Goal: Task Accomplishment & Management: Manage account settings

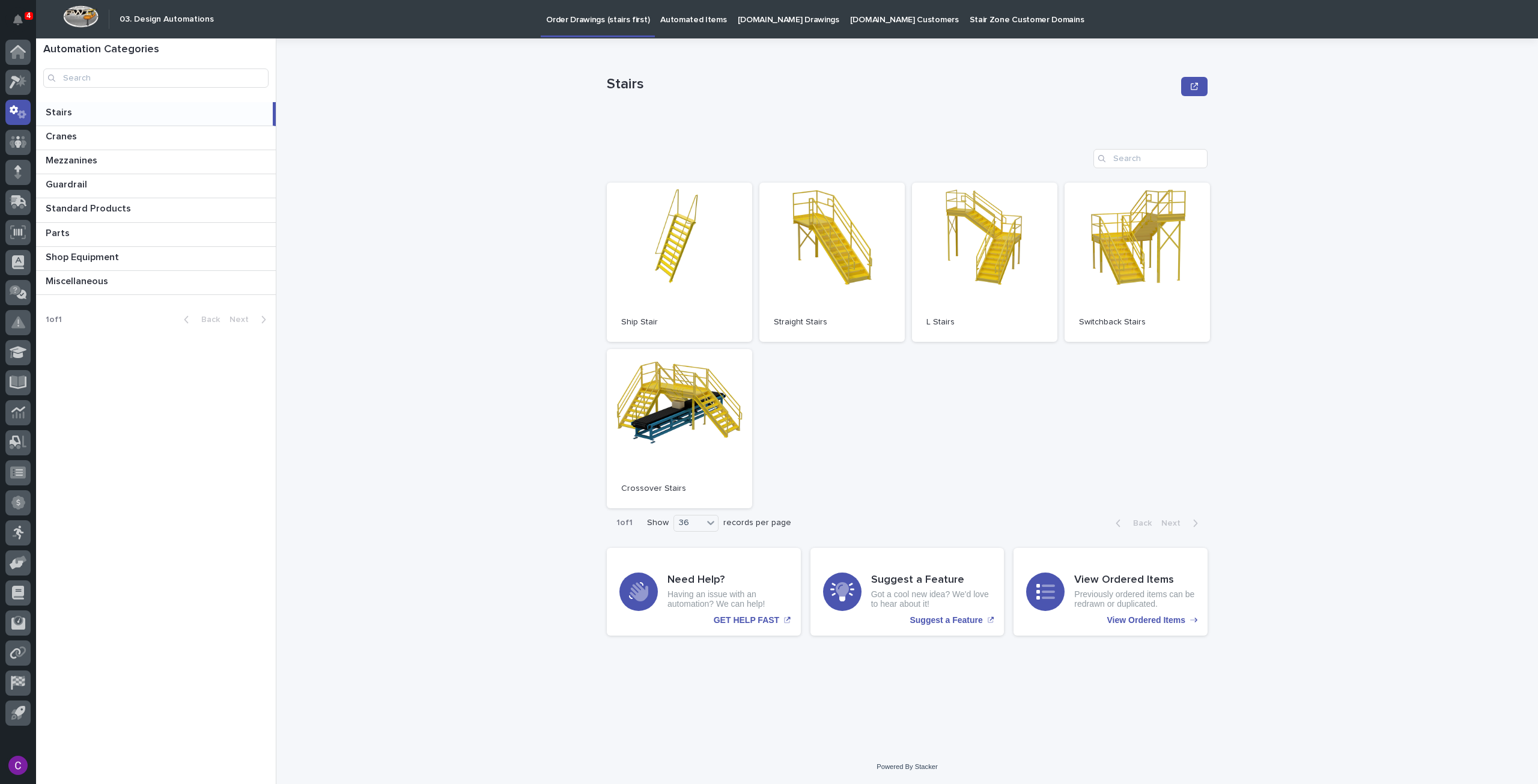
click at [768, 24] on p "[DOMAIN_NAME] Drawings" at bounding box center [788, 12] width 101 height 25
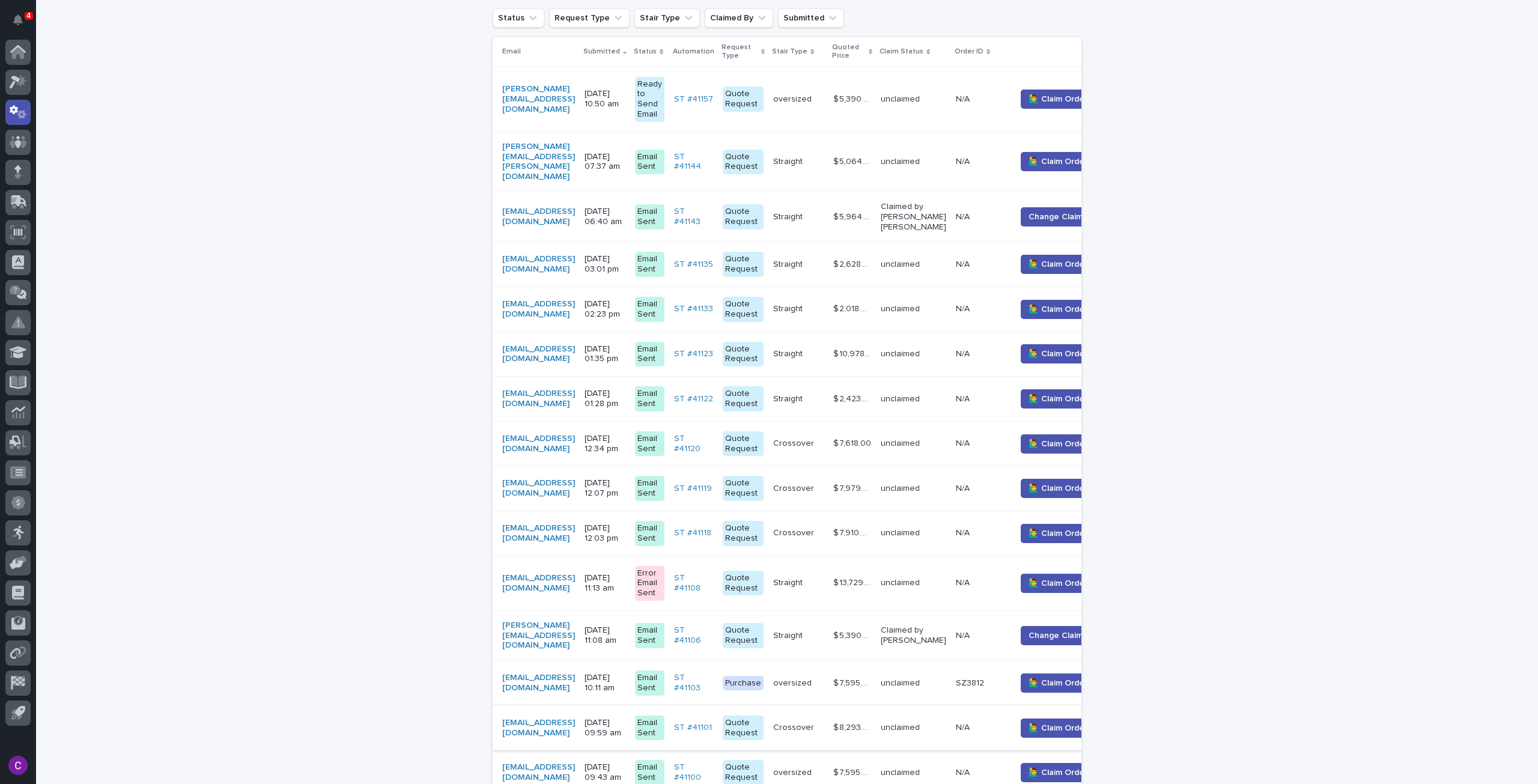
scroll to position [240, 0]
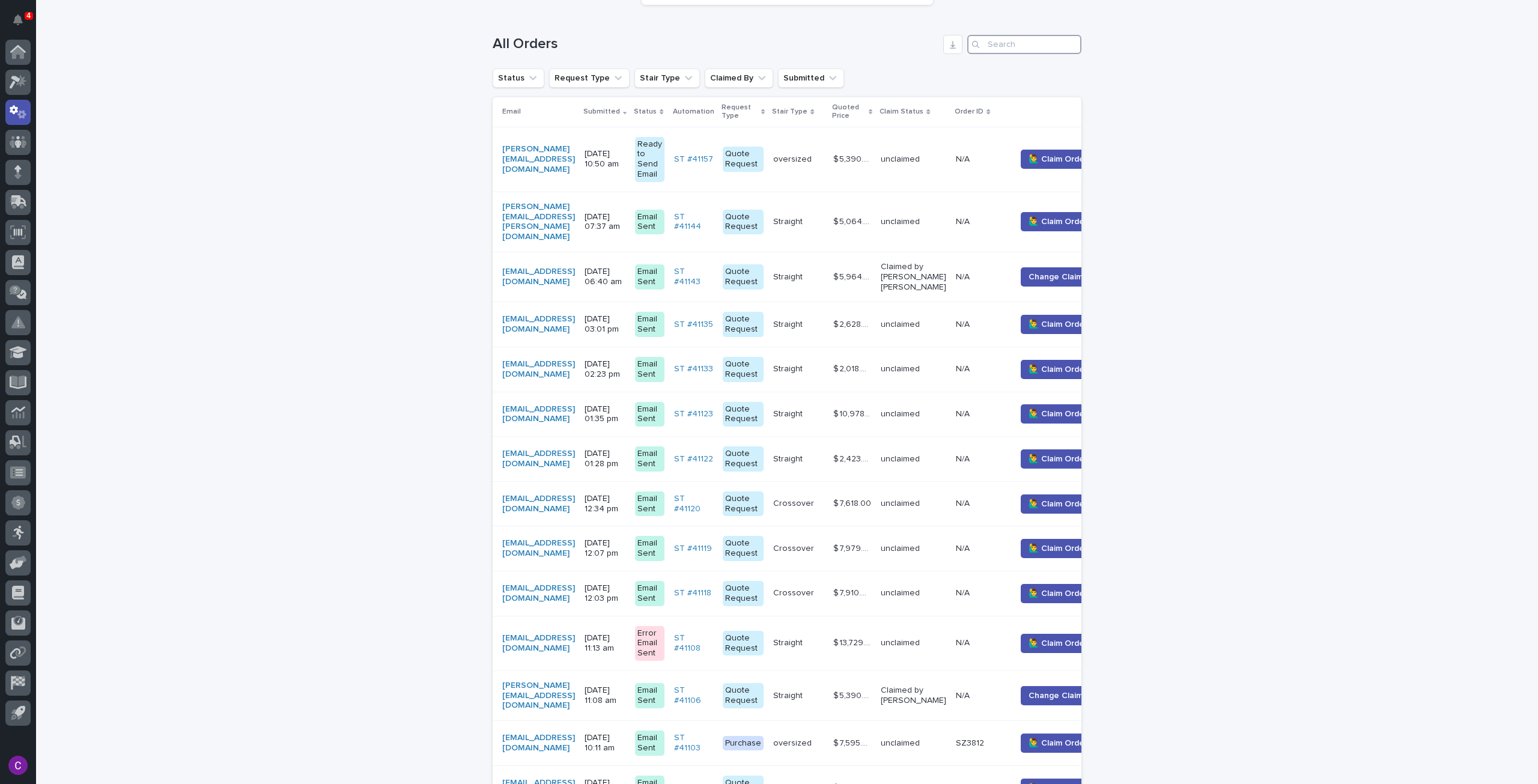
click at [992, 41] on input "Search" at bounding box center [1024, 44] width 114 height 19
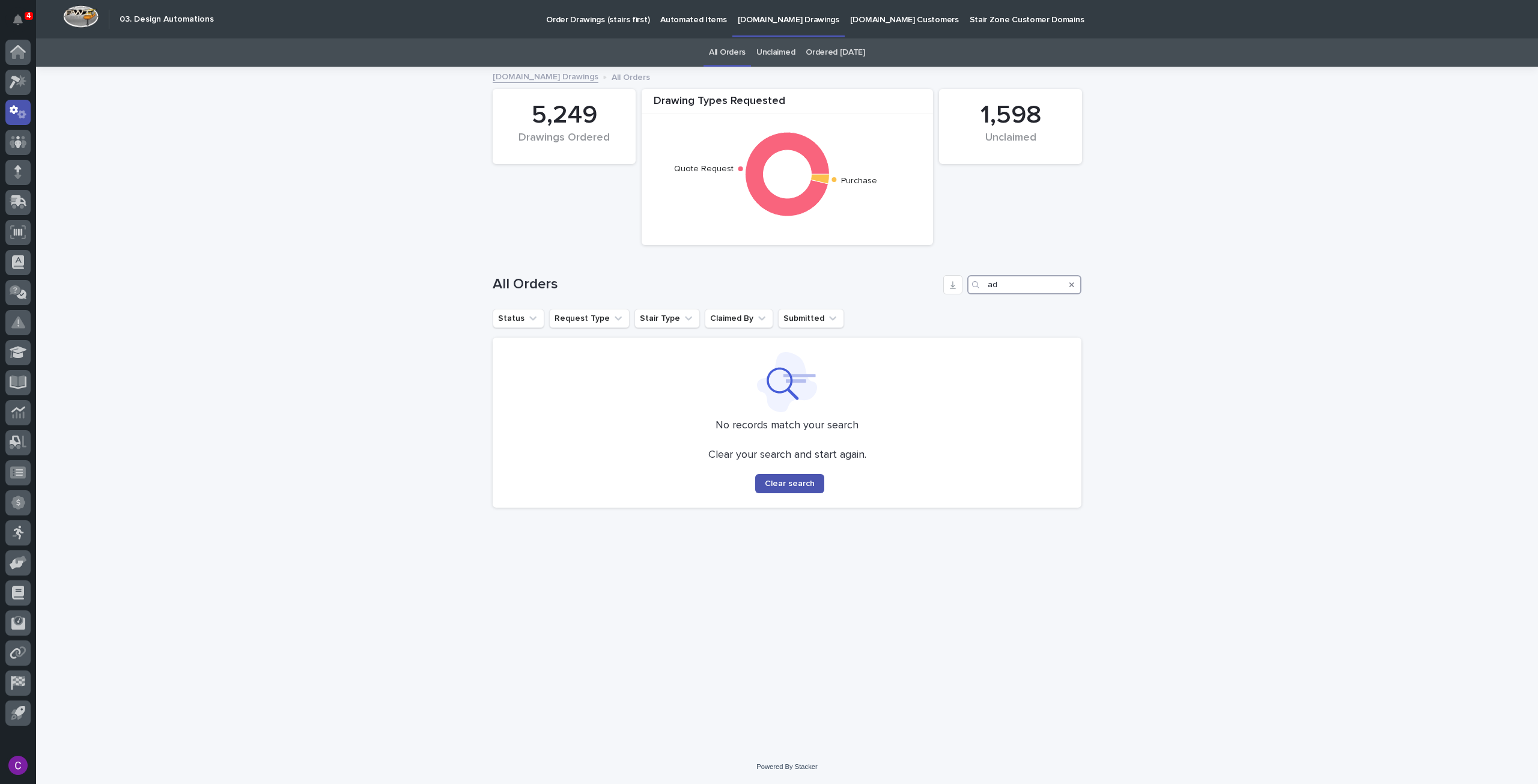
type input "a"
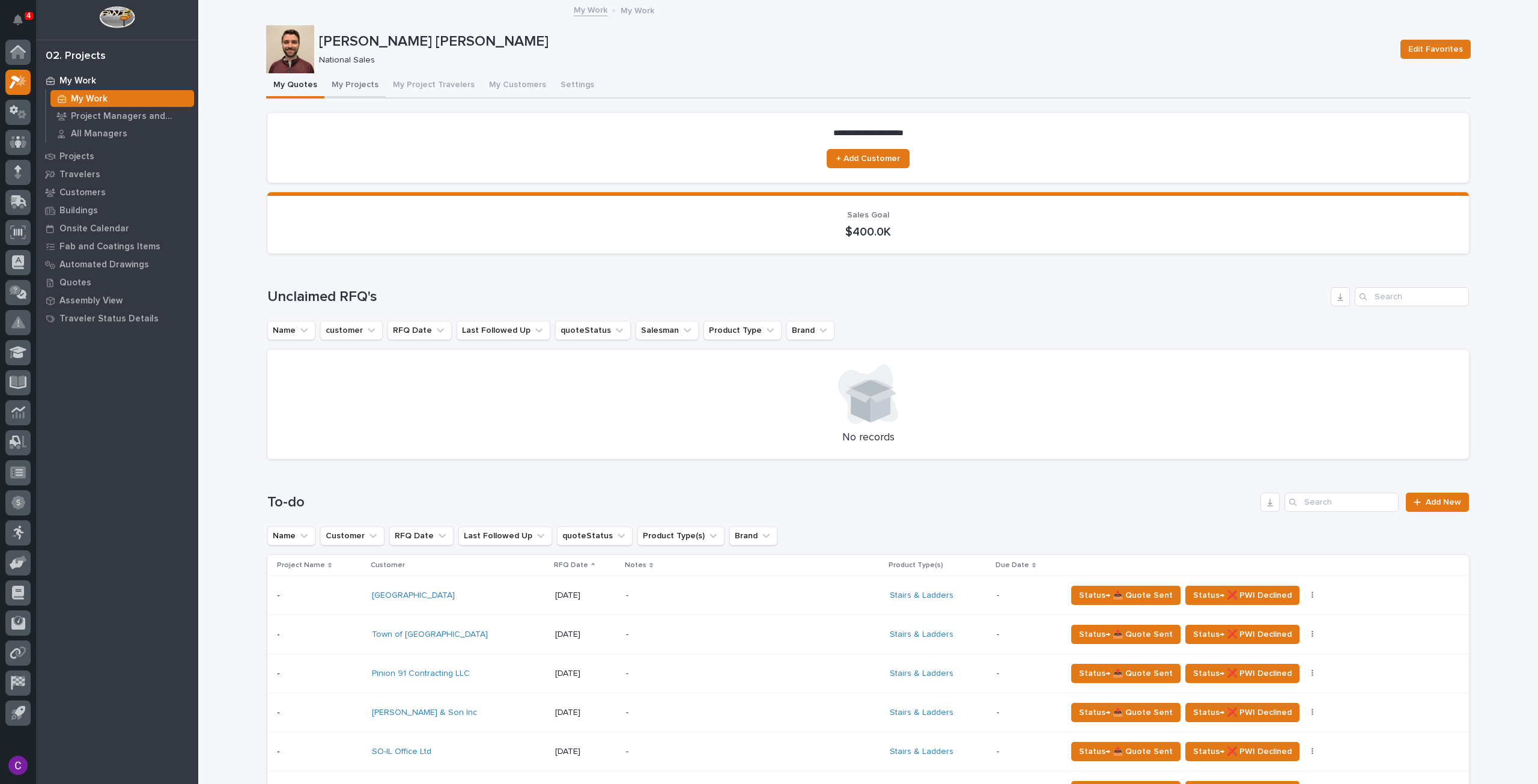
click at [351, 90] on button "My Projects" at bounding box center [355, 86] width 61 height 25
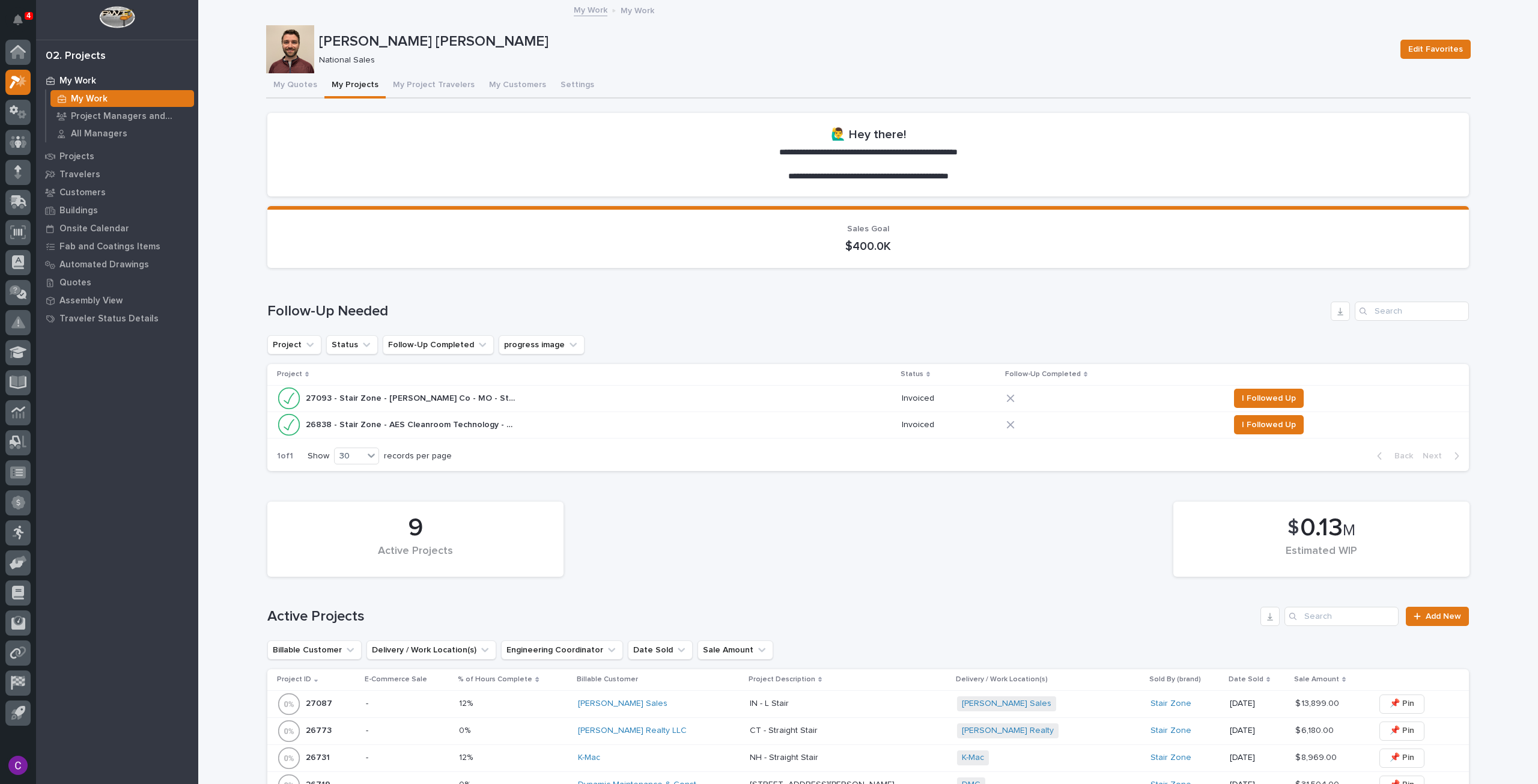
scroll to position [300, 0]
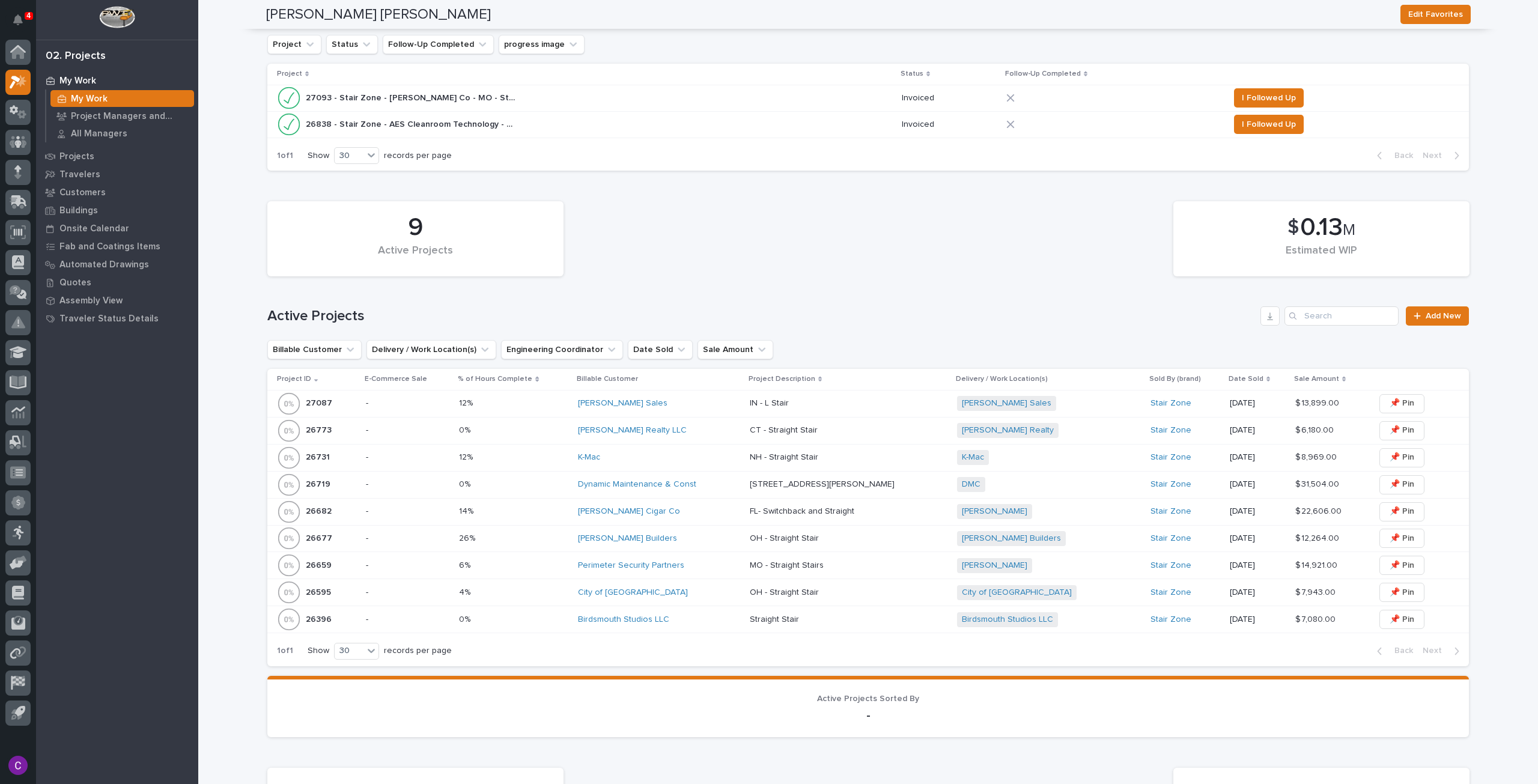
click at [741, 403] on div "Kaeb Sales" at bounding box center [659, 403] width 162 height 10
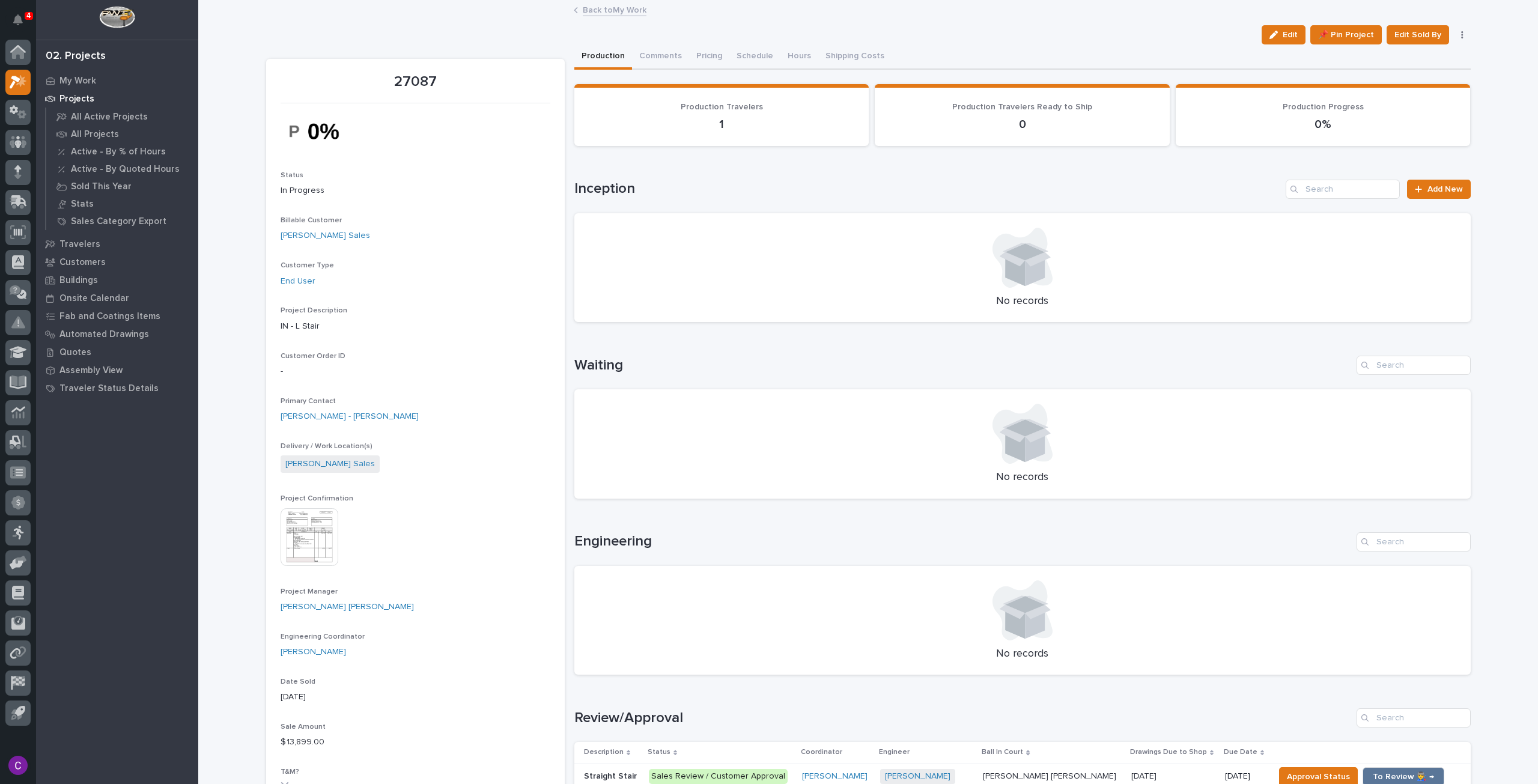
scroll to position [60, 0]
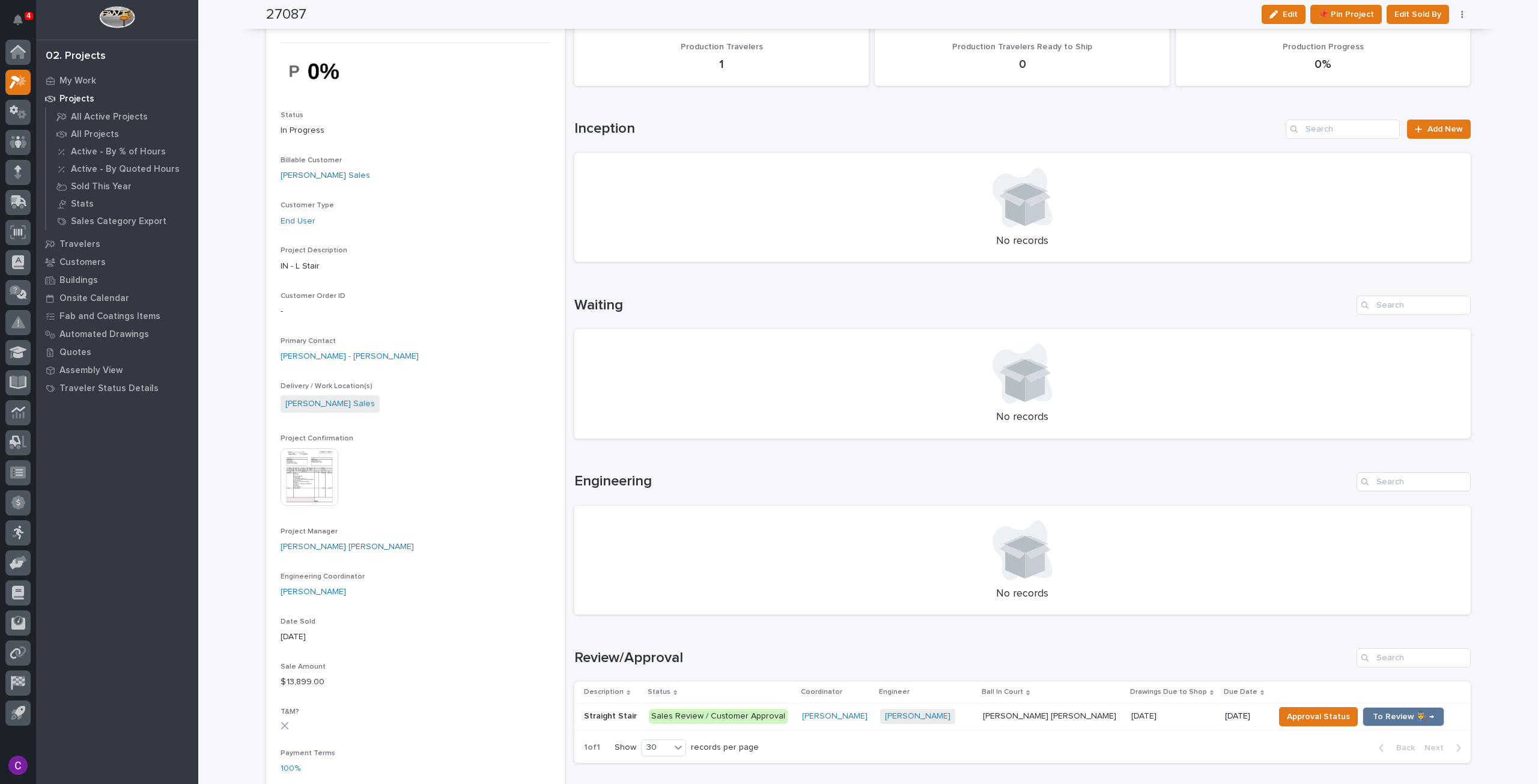
click at [870, 720] on div "Wynne Hochstetler" at bounding box center [836, 716] width 68 height 10
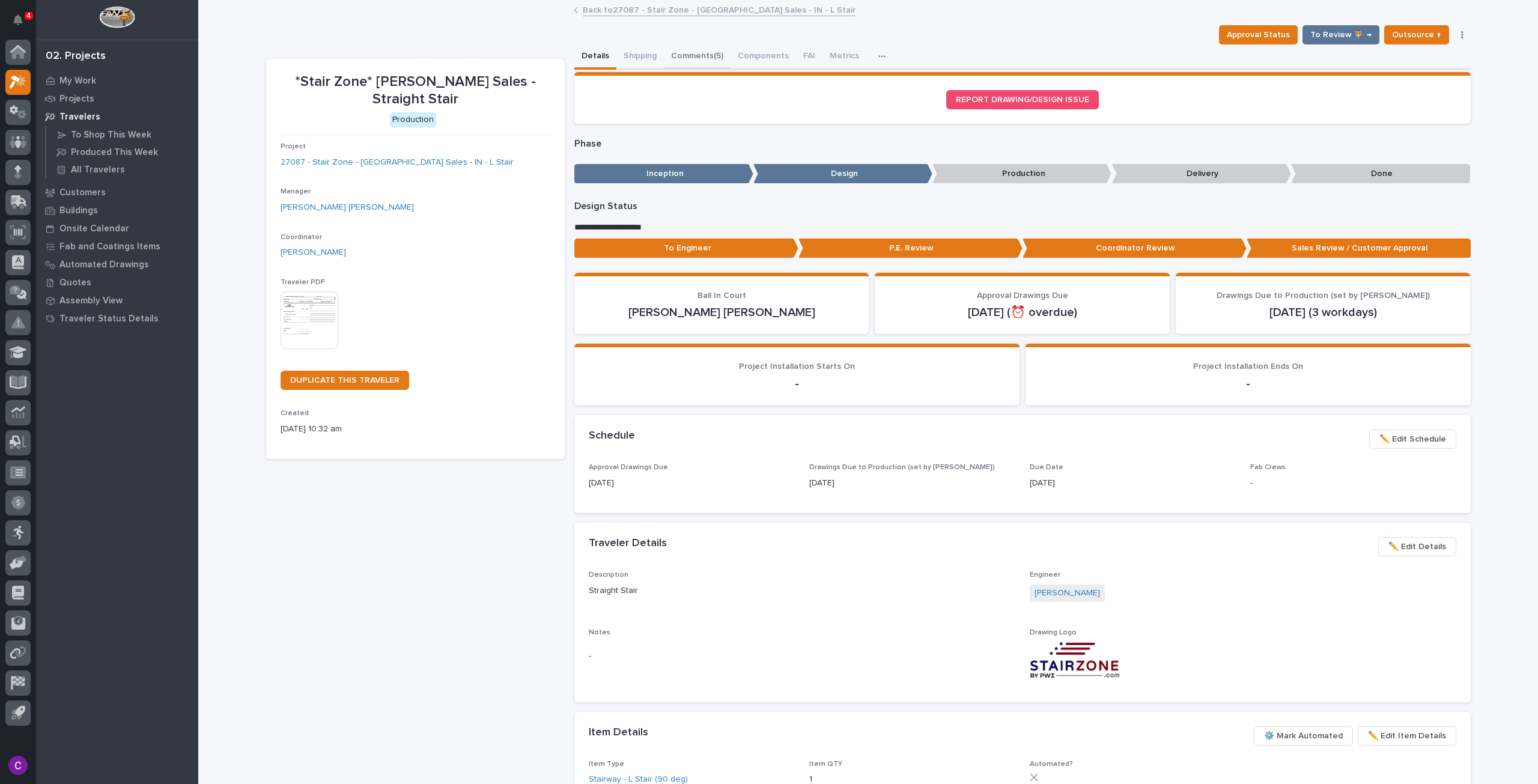
click at [701, 52] on button "Comments (5)" at bounding box center [698, 57] width 67 height 25
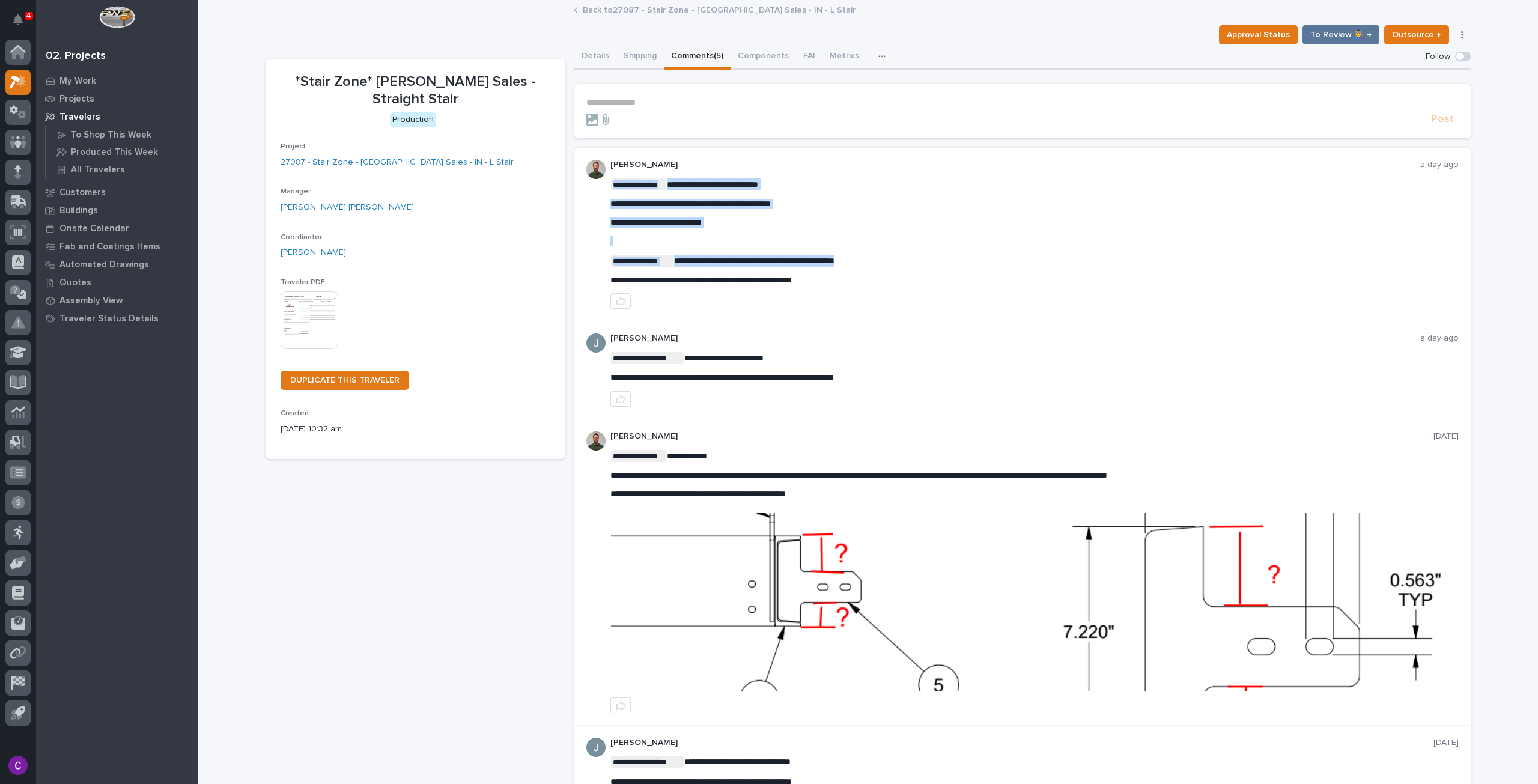
drag, startPoint x: 841, startPoint y: 282, endPoint x: 608, endPoint y: 282, distance: 233.0
click at [611, 280] on span "**********" at bounding box center [701, 280] width 181 height 8
drag, startPoint x: 606, startPoint y: 278, endPoint x: 845, endPoint y: 277, distance: 239.0
click at [845, 277] on p "**********" at bounding box center [1035, 280] width 848 height 10
copy span "**********"
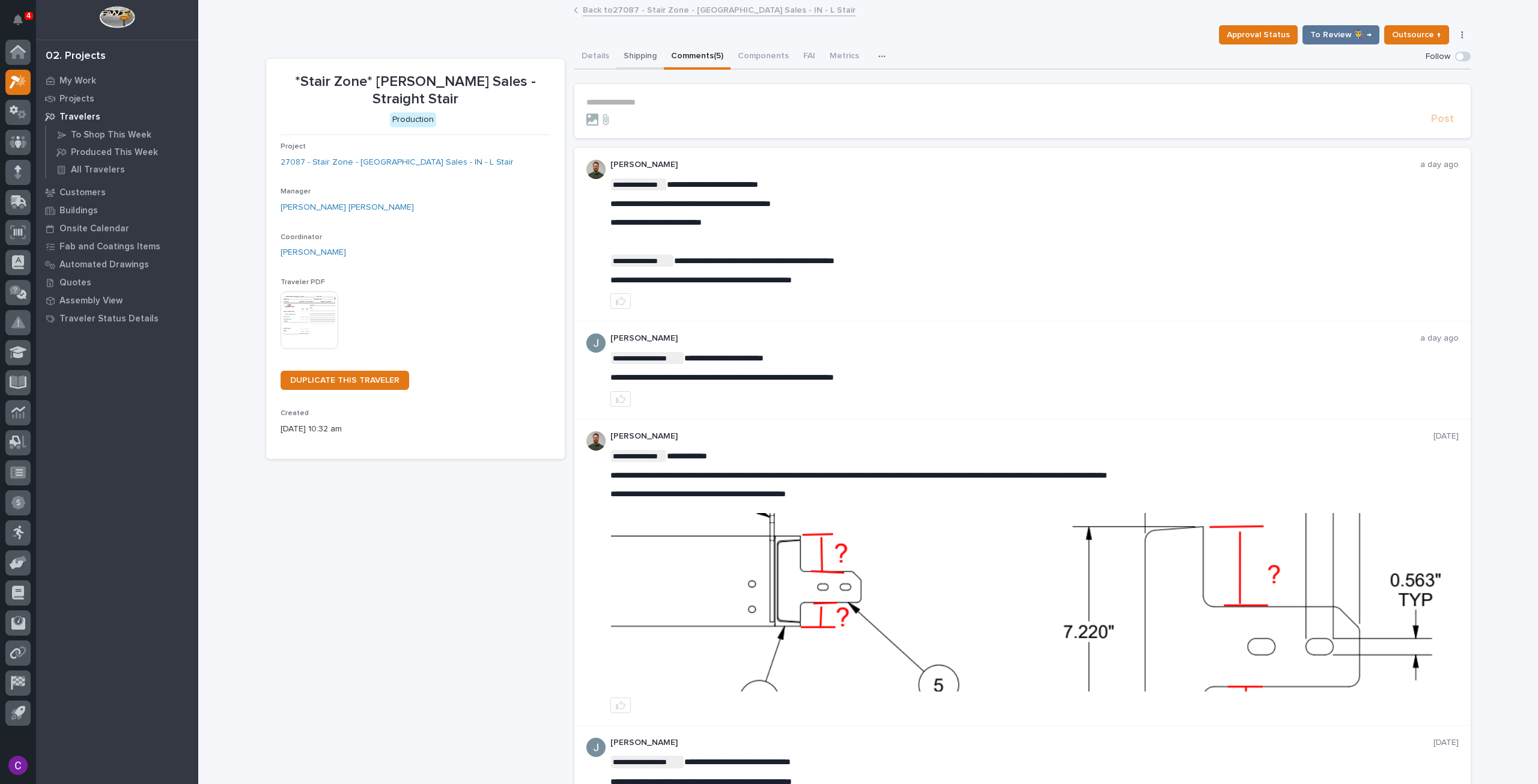
click at [642, 60] on button "Shipping" at bounding box center [640, 57] width 47 height 25
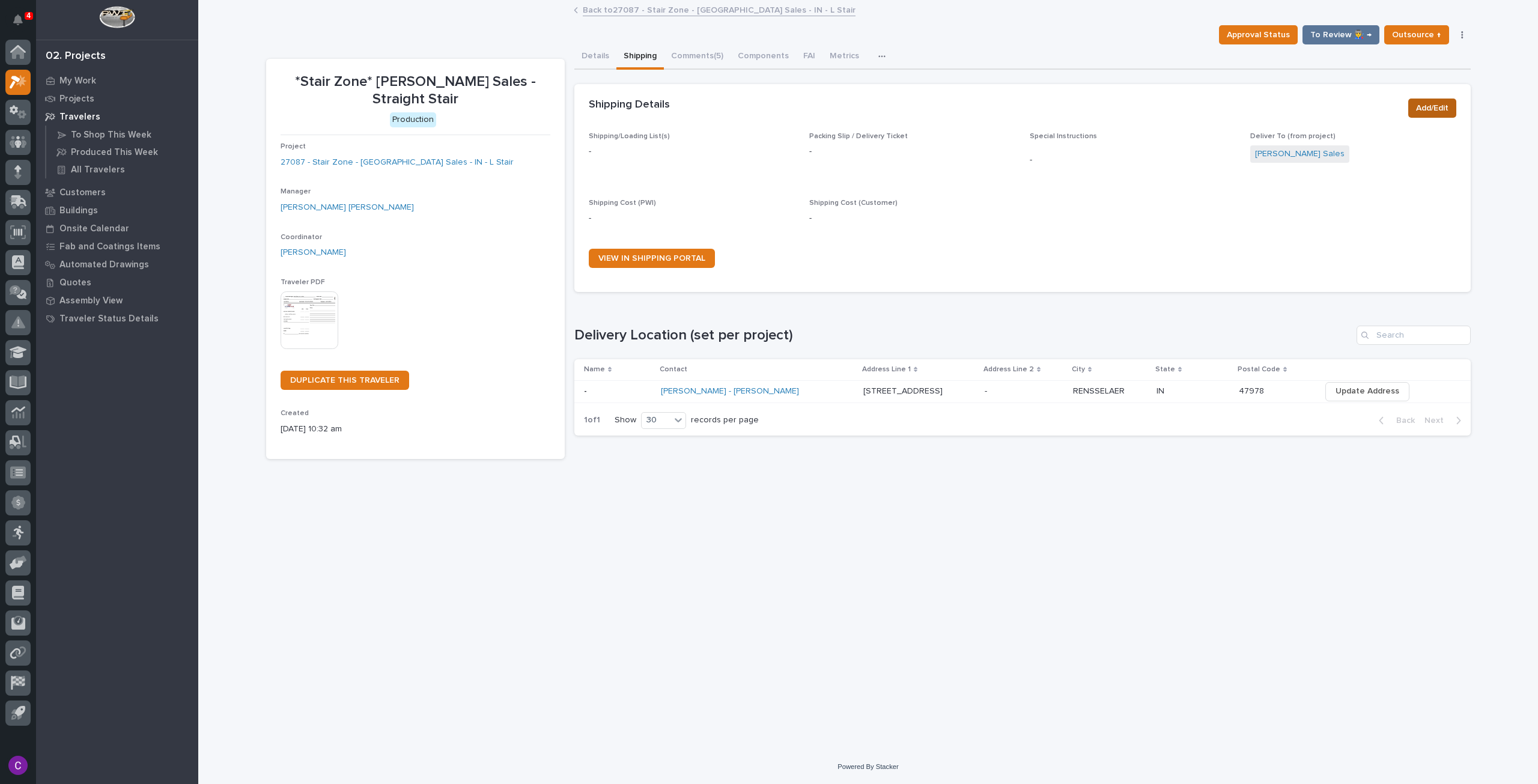
click at [1431, 112] on span "Add/Edit" at bounding box center [1433, 108] width 33 height 15
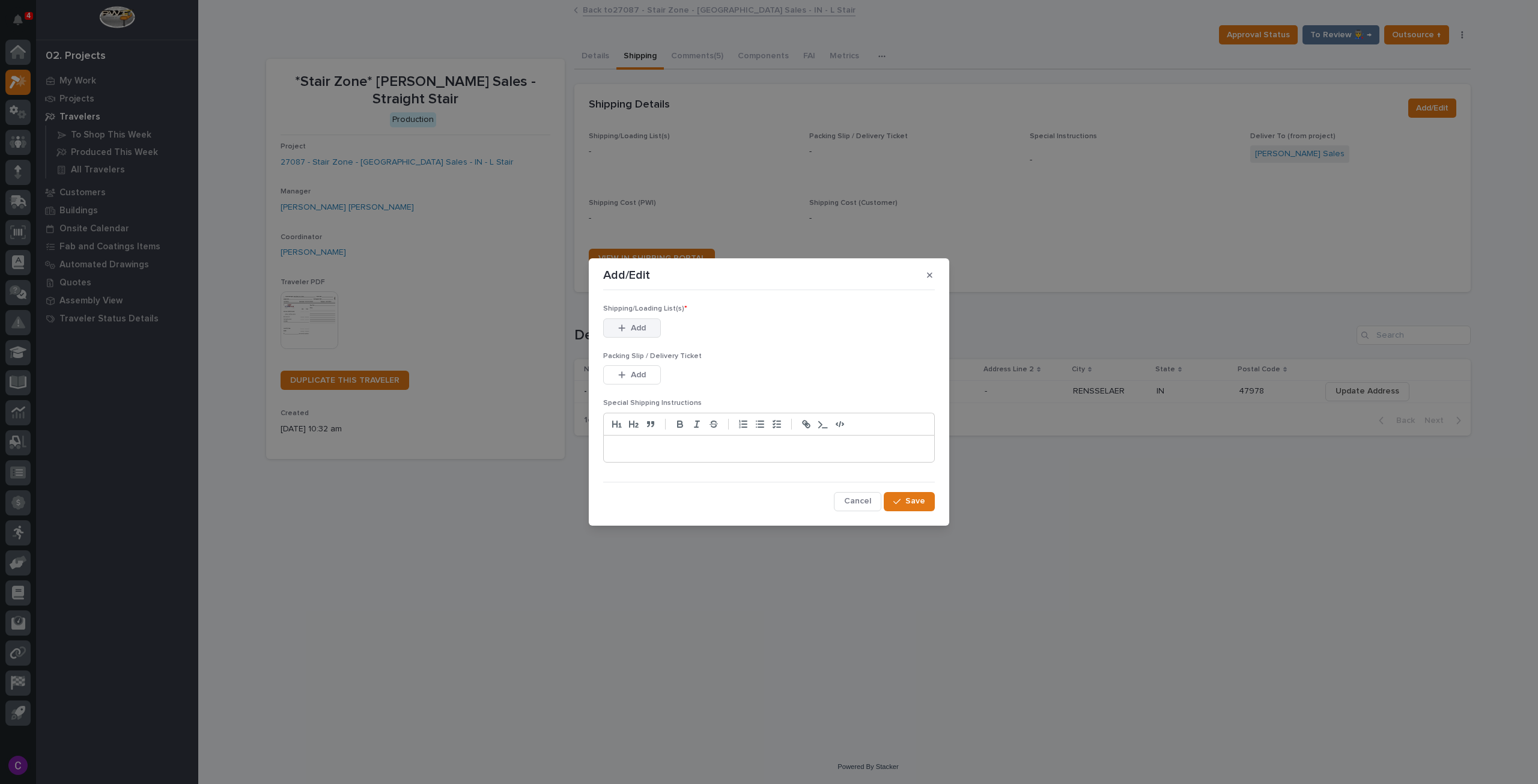
click at [642, 334] on span "Add" at bounding box center [639, 328] width 15 height 11
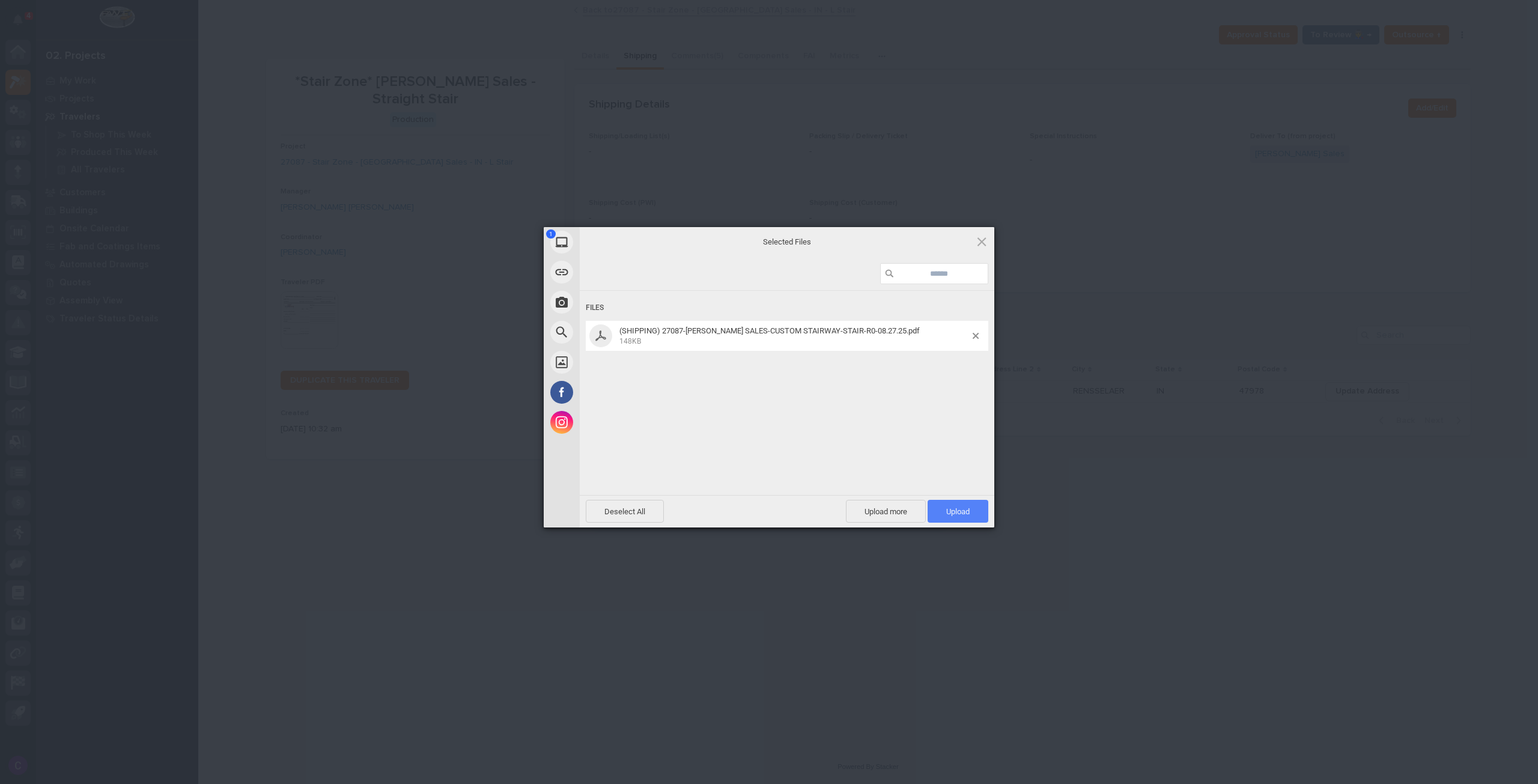
click at [967, 513] on span "Upload 1" at bounding box center [958, 511] width 24 height 9
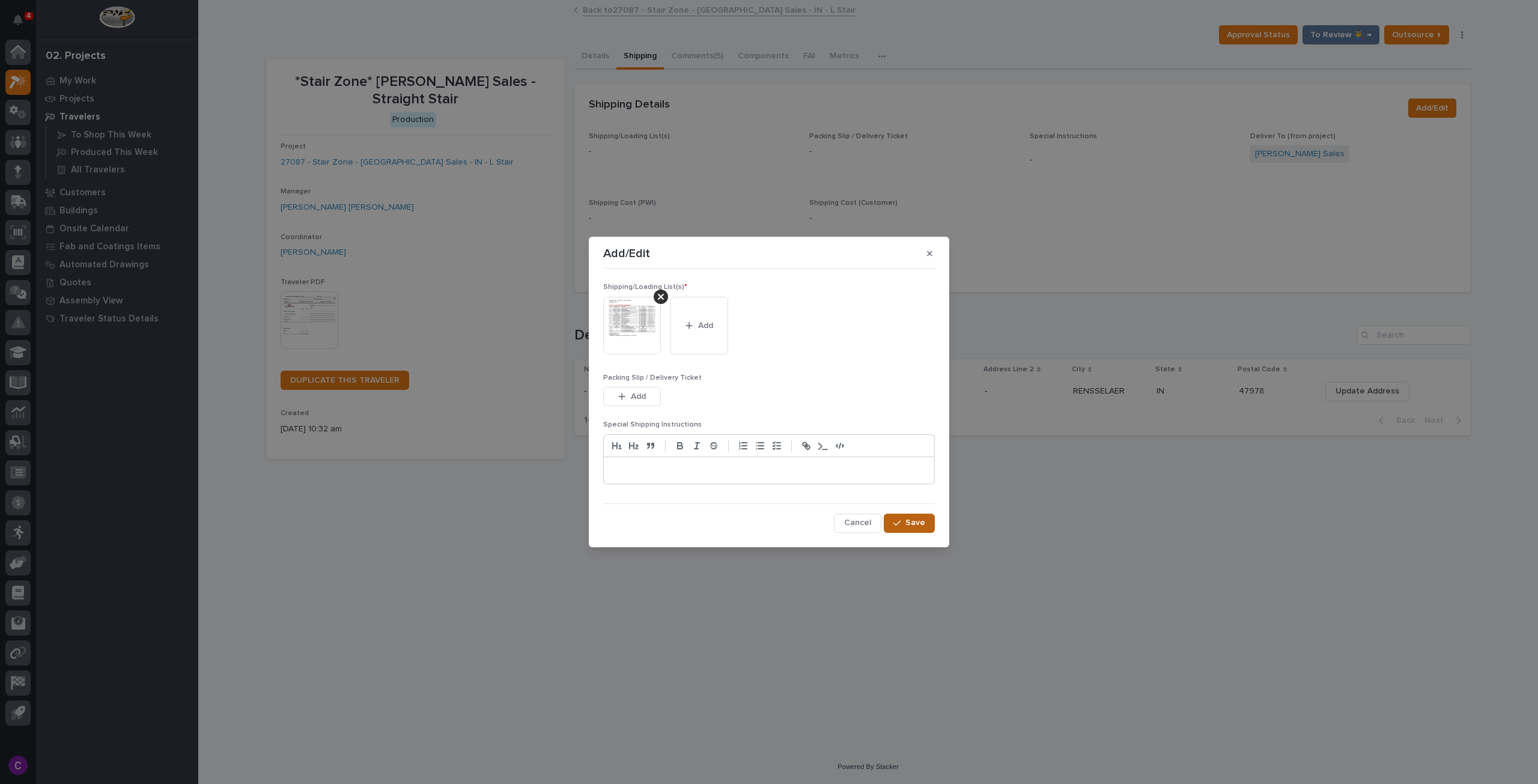
click at [920, 517] on span "Save" at bounding box center [915, 522] width 20 height 11
